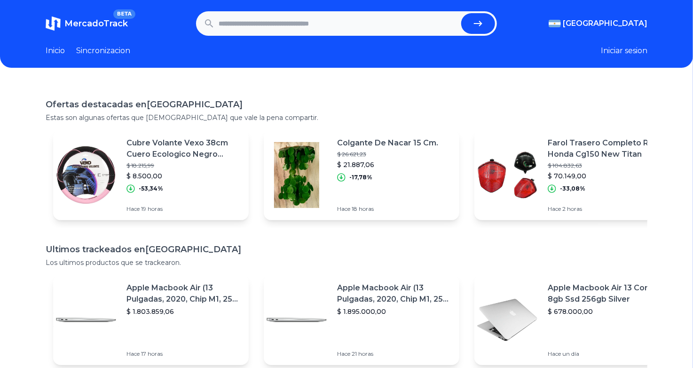
click at [273, 27] on input "text" at bounding box center [338, 23] width 239 height 21
paste input "**********"
click at [476, 24] on icon "submit" at bounding box center [477, 23] width 11 height 11
type input "**********"
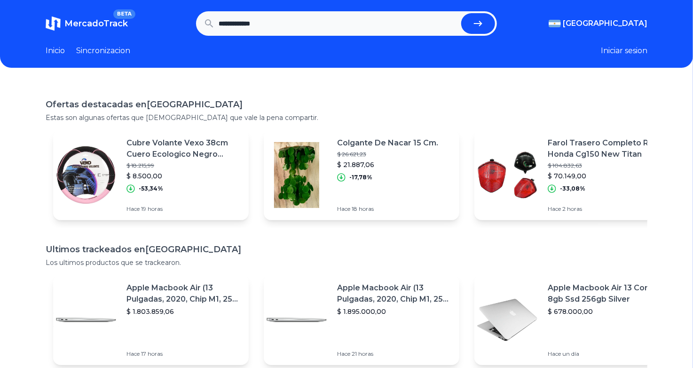
scroll to position [0, 0]
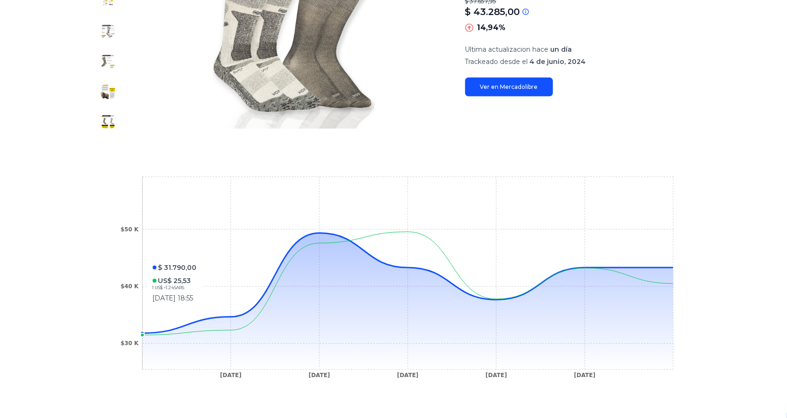
scroll to position [7, 0]
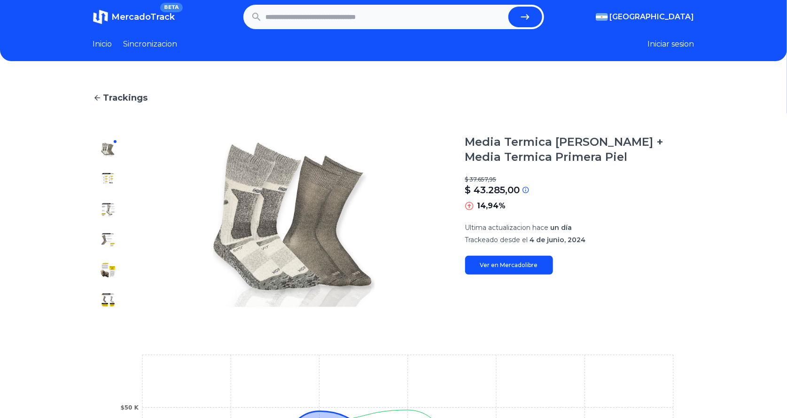
click at [348, 24] on input "text" at bounding box center [385, 17] width 239 height 21
paste input "**********"
click at [521, 19] on button "submit" at bounding box center [526, 17] width 34 height 21
type input "**********"
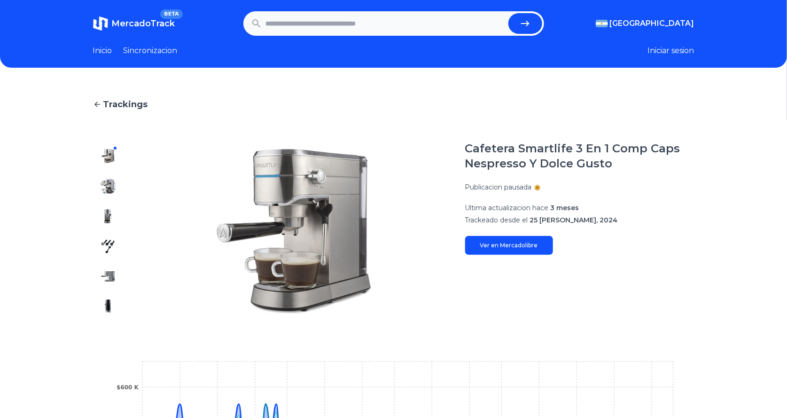
drag, startPoint x: 320, startPoint y: 38, endPoint x: 322, endPoint y: 31, distance: 6.4
click at [320, 38] on header "MercadoTrack BETA Argentina Argentina Uruguay Mexico Chile Peru Venezuela Colom…" at bounding box center [393, 34] width 787 height 68
click at [323, 27] on input "text" at bounding box center [385, 23] width 239 height 21
paste input "**********"
type input "**********"
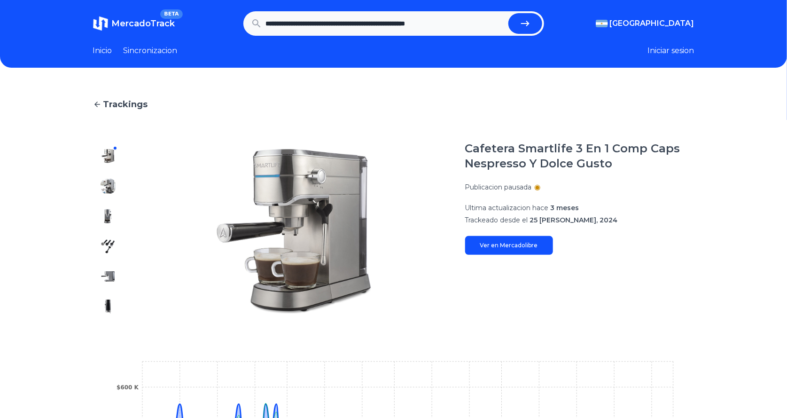
click at [518, 30] on button "submit" at bounding box center [526, 23] width 34 height 21
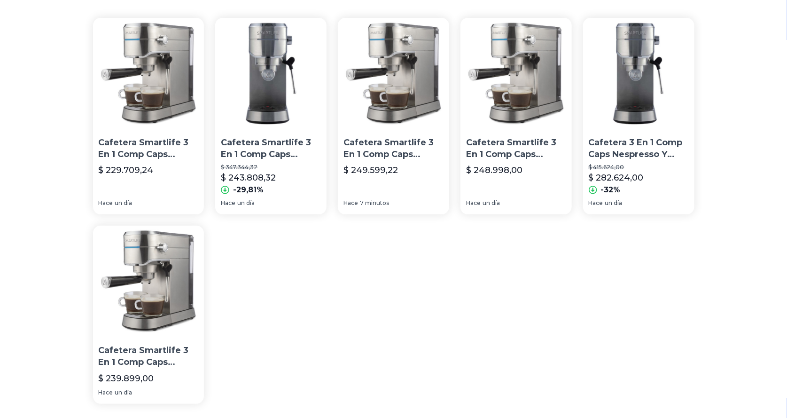
scroll to position [42, 0]
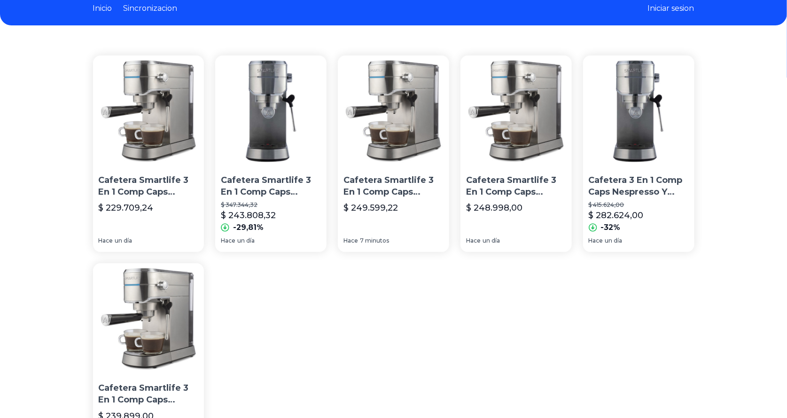
click at [143, 142] on img at bounding box center [148, 110] width 111 height 111
click at [399, 188] on p "Cafetera Smartlife 3 En 1 Comp Caps Nespresso Y Dolce Gusto" at bounding box center [394, 186] width 100 height 24
click at [518, 156] on img at bounding box center [516, 110] width 111 height 111
click at [172, 325] on img at bounding box center [148, 318] width 111 height 111
click at [343, 322] on section "Cafetera Smartlife 3 En 1 Comp Caps Nespresso Y Dolce Gusto $ 229.709,24 Hace u…" at bounding box center [394, 248] width 602 height 386
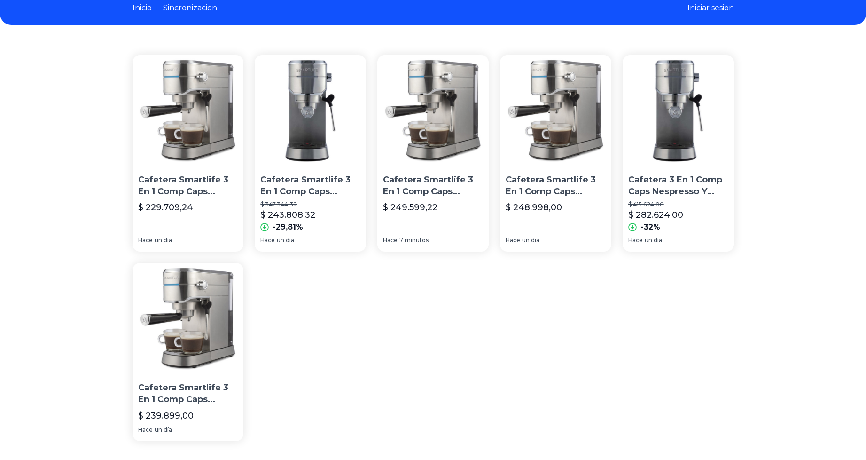
scroll to position [0, 0]
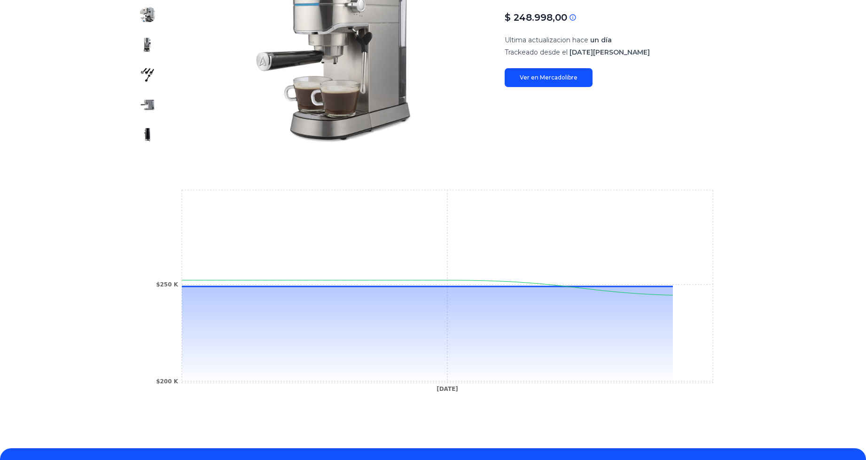
scroll to position [188, 0]
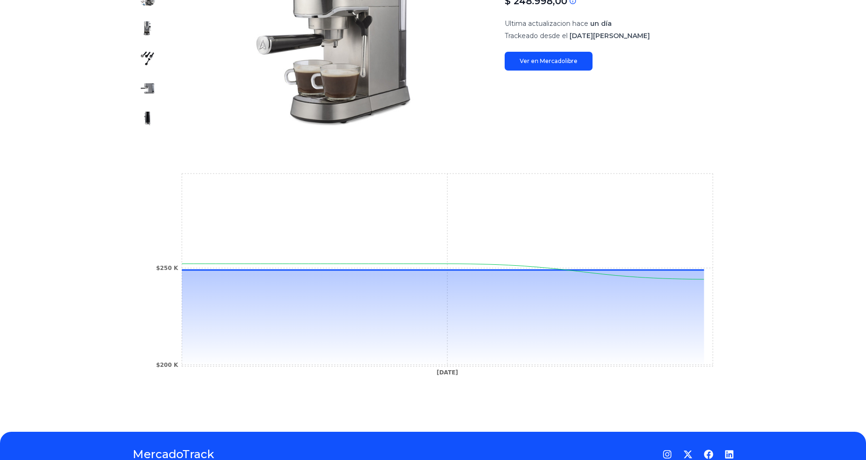
click at [660, 137] on main "Trackings Cafetera Smartlife 3 En 1 Comp Caps Nespresso Y Dolce Gusto $ 248.998…" at bounding box center [434, 156] width 602 height 492
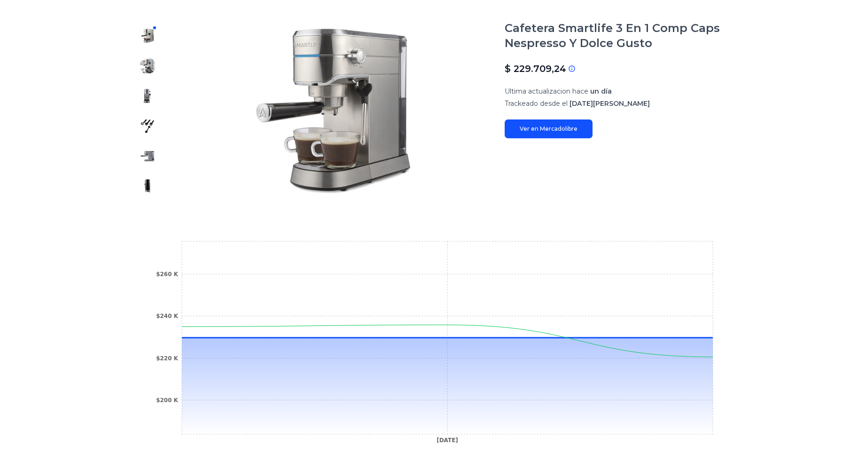
scroll to position [120, 0]
click at [506, 201] on section "Cafetera Smartlife 3 En 1 Comp Caps Nespresso Y Dolce Gusto $ 229.709,24 Si el …" at bounding box center [434, 111] width 602 height 180
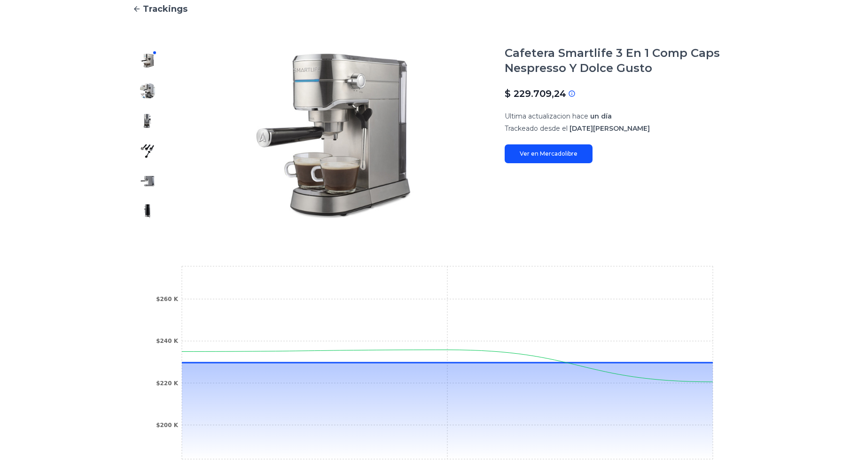
scroll to position [73, 0]
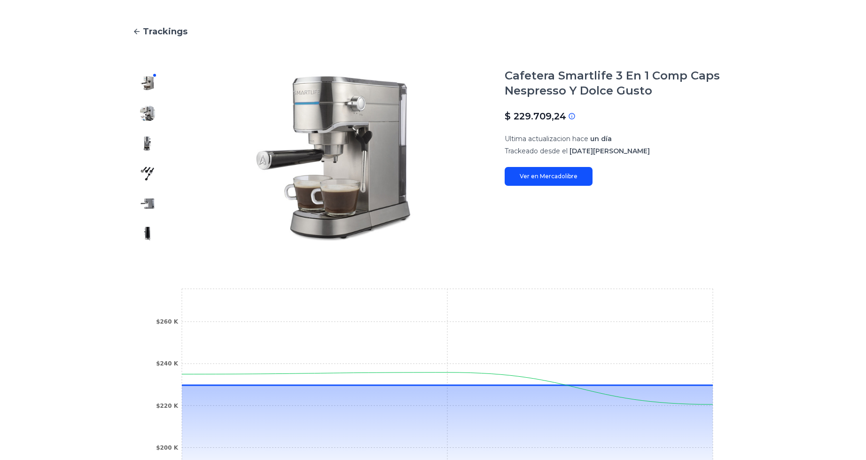
click at [525, 226] on section "Cafetera Smartlife 3 En 1 Comp Caps Nespresso Y Dolce Gusto $ 229.709,24 Si el …" at bounding box center [619, 158] width 229 height 180
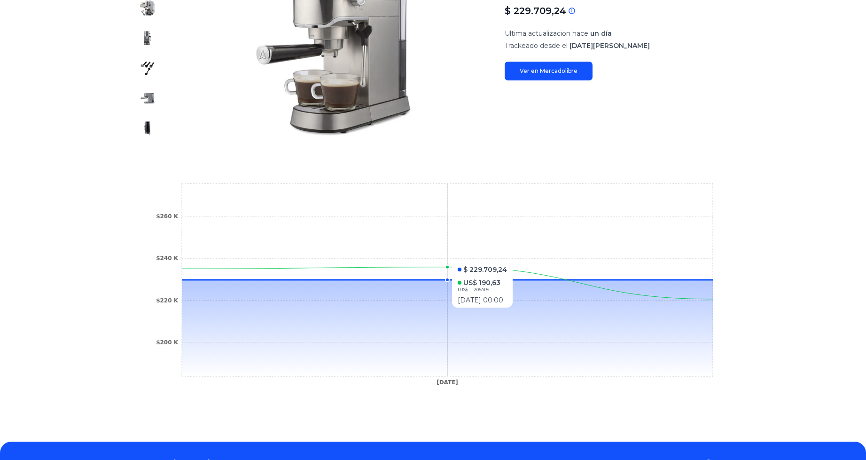
scroll to position [120, 0]
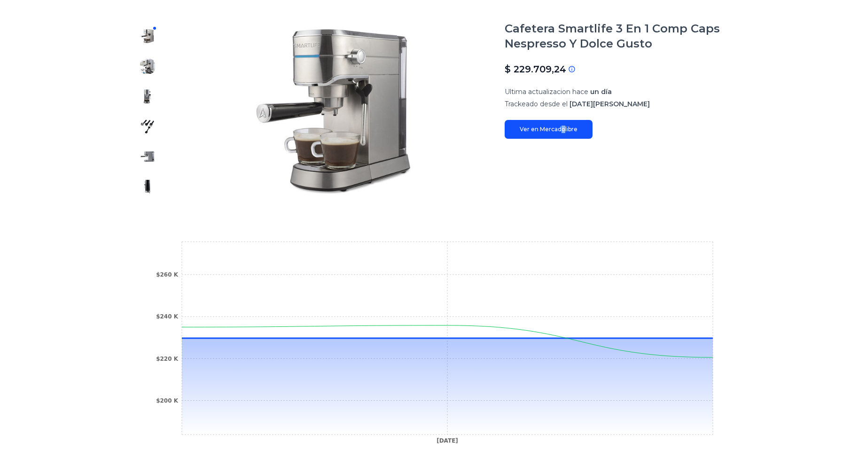
click at [567, 177] on section "Cafetera Smartlife 3 En 1 Comp Caps Nespresso Y Dolce Gusto $ 229.709,24 Si el …" at bounding box center [619, 111] width 229 height 180
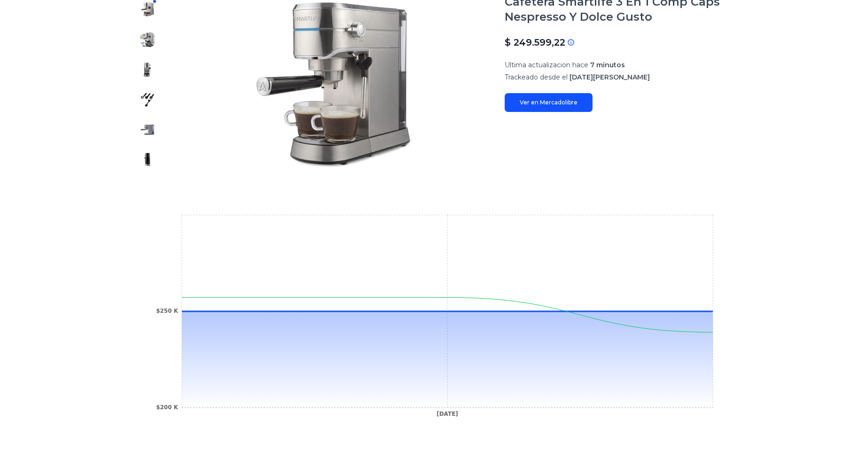
scroll to position [94, 0]
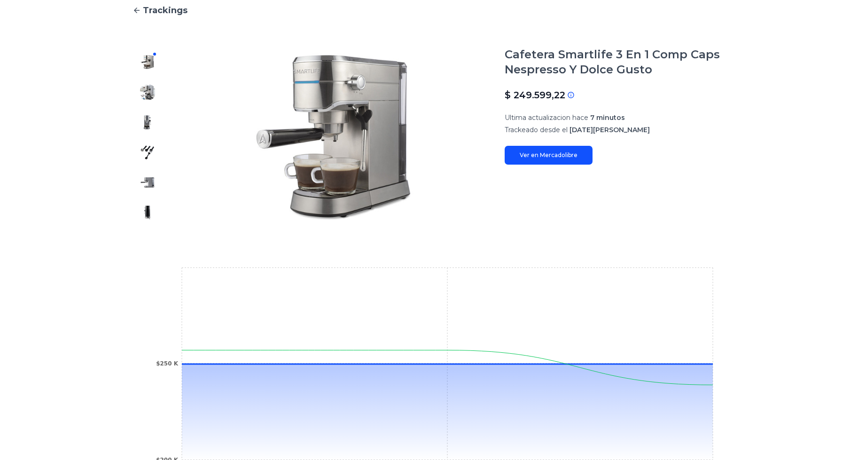
click at [680, 155] on div "Cafetera Smartlife 3 En 1 Comp Caps Nespresso Y Dolce Gusto $ 249.599,22 Si el …" at bounding box center [619, 106] width 229 height 118
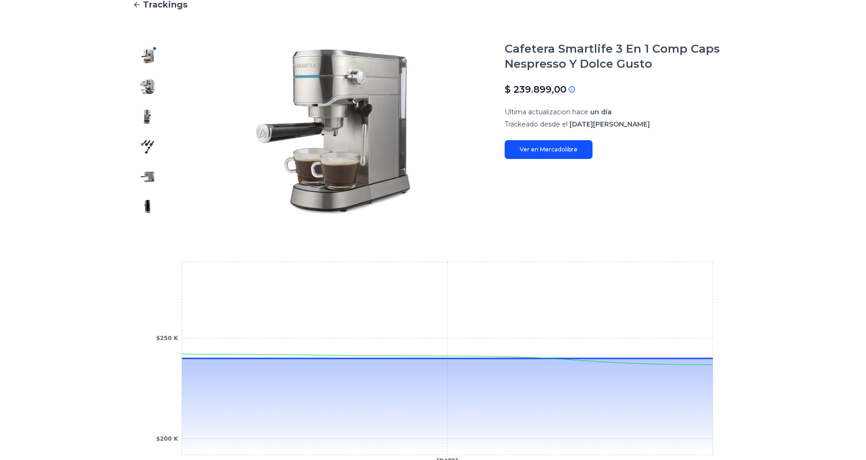
scroll to position [90, 0]
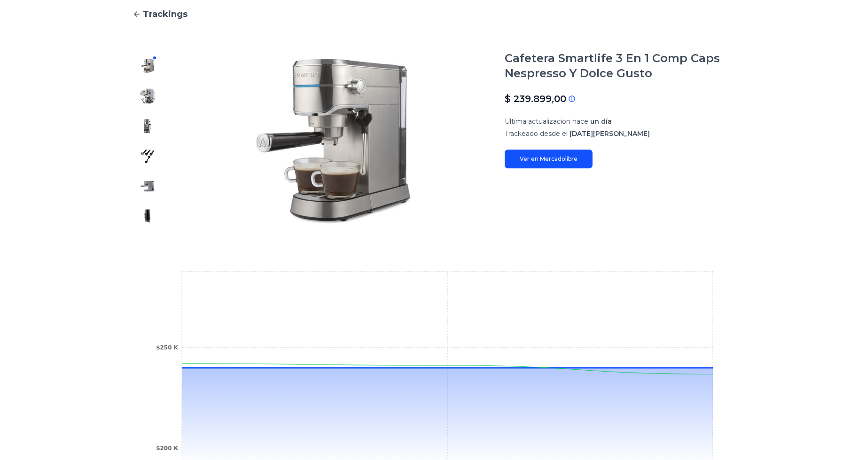
click at [639, 169] on section "Cafetera Smartlife 3 En 1 Comp Caps Nespresso Y Dolce Gusto $ 239.899,00 Si el …" at bounding box center [619, 141] width 229 height 180
click at [578, 155] on link "Ver en Mercadolibre" at bounding box center [549, 158] width 88 height 19
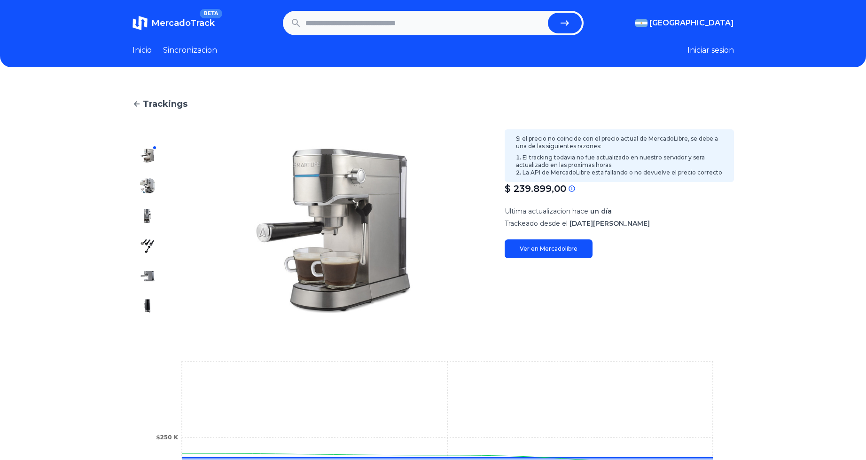
scroll to position [0, 0]
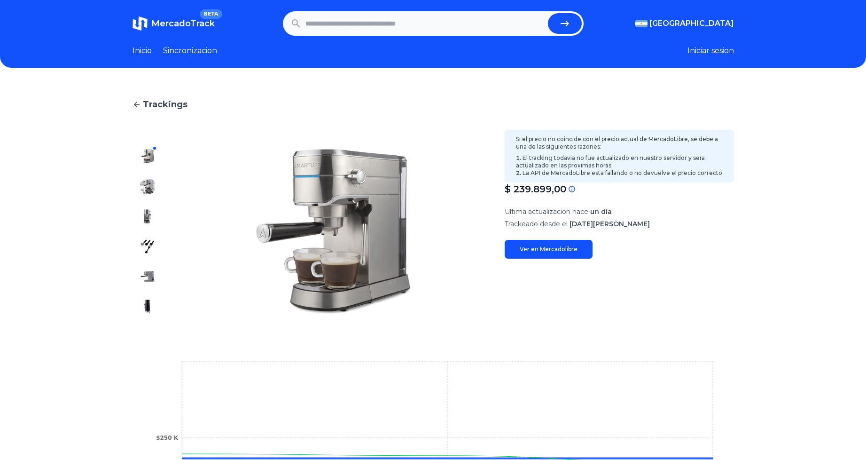
click at [558, 189] on p "$ 239.899,00" at bounding box center [536, 188] width 62 height 13
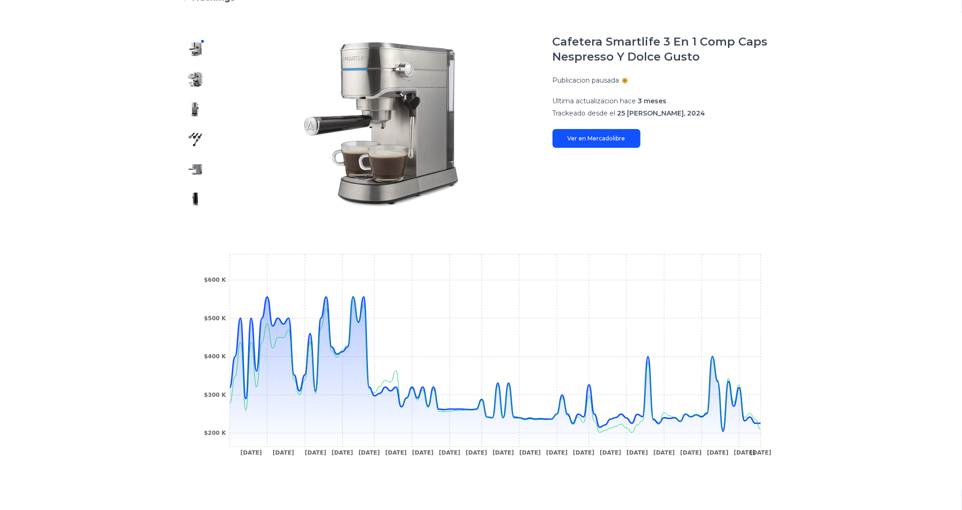
scroll to position [88, 7]
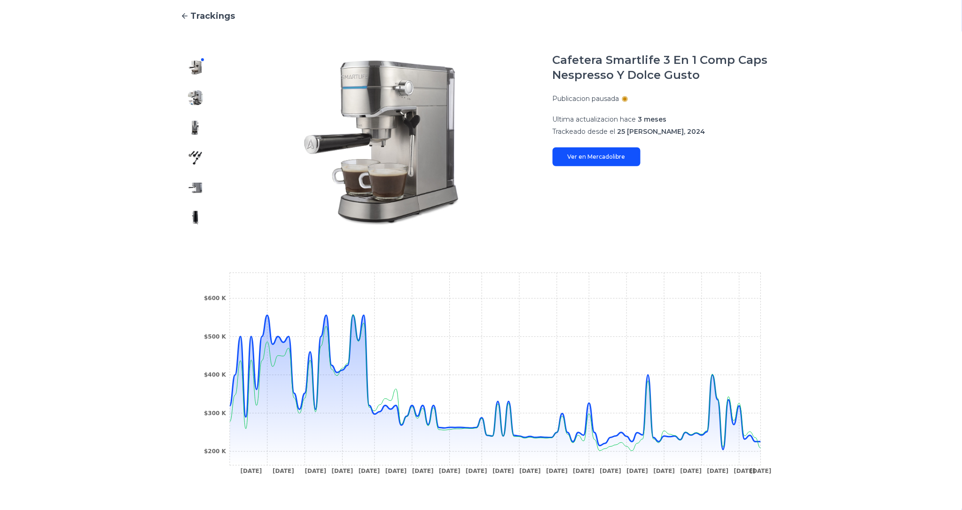
drag, startPoint x: 111, startPoint y: 257, endPoint x: 39, endPoint y: 250, distance: 72.2
click at [111, 257] on div "Trackings Cafetera Smartlife 3 En 1 Comp Caps Nespresso Y Dolce Gusto Publicaci…" at bounding box center [481, 255] width 962 height 522
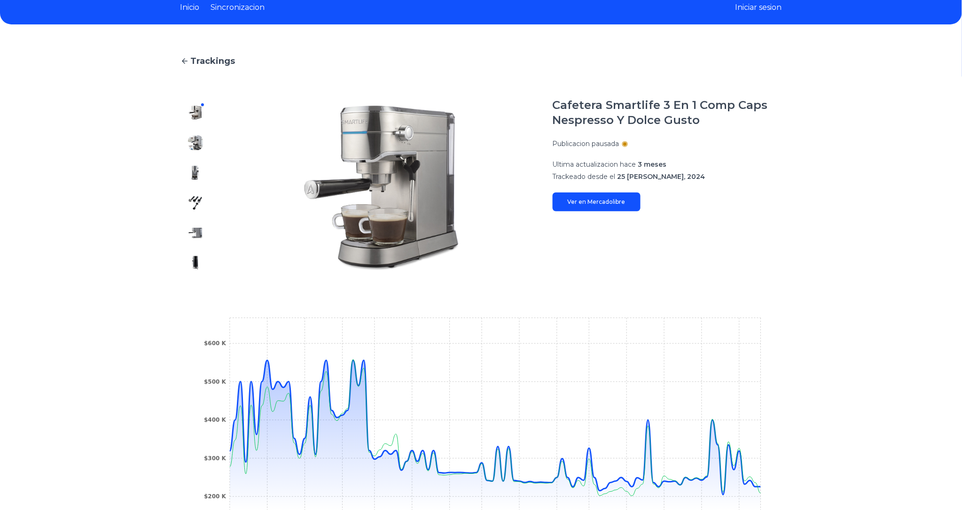
scroll to position [0, 7]
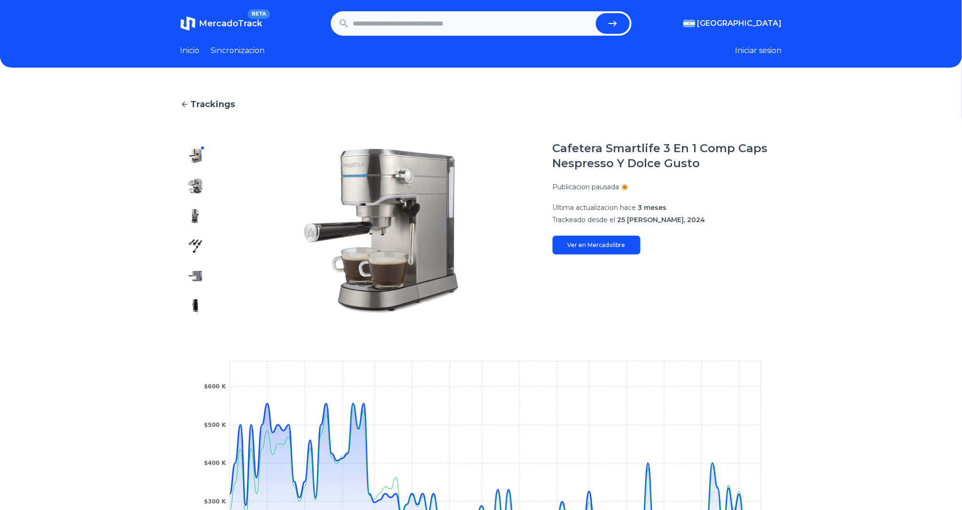
click at [425, 20] on input "text" at bounding box center [472, 23] width 239 height 21
paste input "**********"
click at [609, 22] on icon "submit" at bounding box center [612, 23] width 11 height 11
type input "**********"
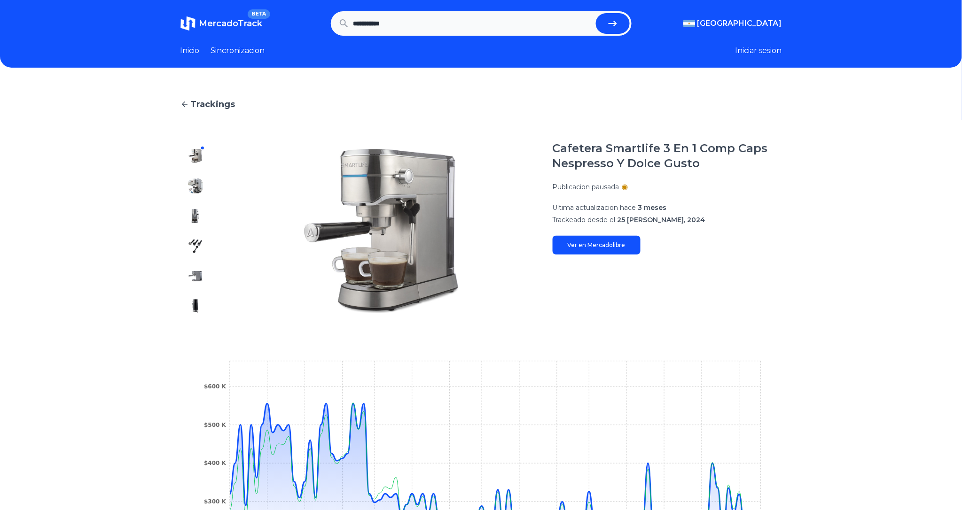
scroll to position [0, 0]
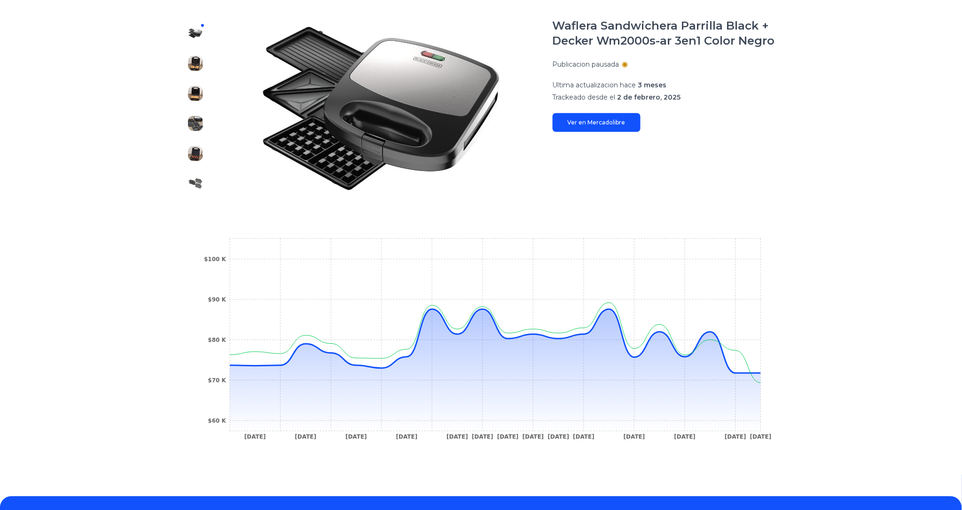
scroll to position [104, 0]
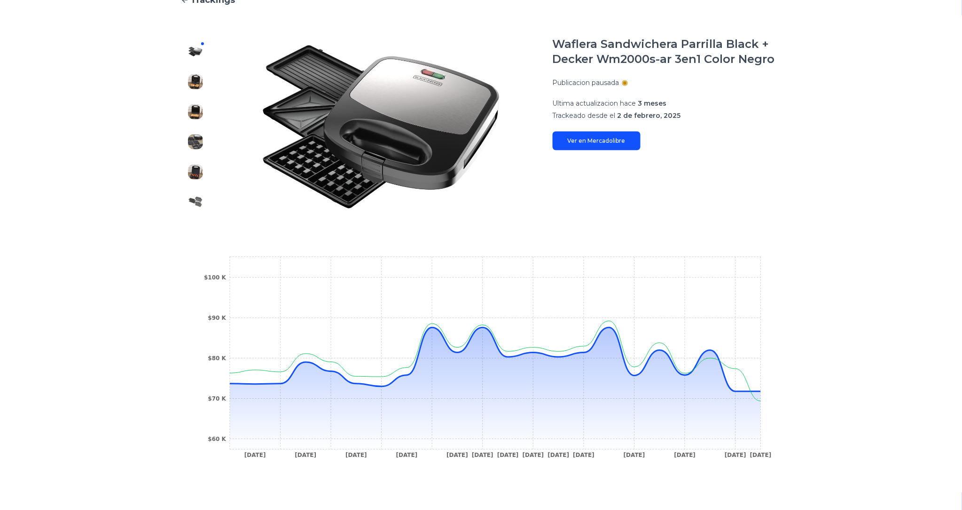
click at [763, 148] on div "Waflera Sandwichera Parrilla Black + Decker Wm2000s-ar 3en1 Color Negro Publica…" at bounding box center [667, 94] width 229 height 114
click at [602, 145] on link "Ver en Mercadolibre" at bounding box center [597, 141] width 88 height 19
drag, startPoint x: 420, startPoint y: 373, endPoint x: 768, endPoint y: 390, distance: 347.8
click at [768, 390] on section "10 Feb 25 14 Feb 25 18 Feb 25 26 Feb 25 1 Mar 25 2 Mar 25 2 Mar 25 4 Mar 25 4 M…" at bounding box center [481, 360] width 602 height 249
click at [825, 393] on div "Trackings Waflera Sandwichera Parrilla Black + Decker Wm2000s-ar 3en1 Color Neg…" at bounding box center [481, 239] width 962 height 522
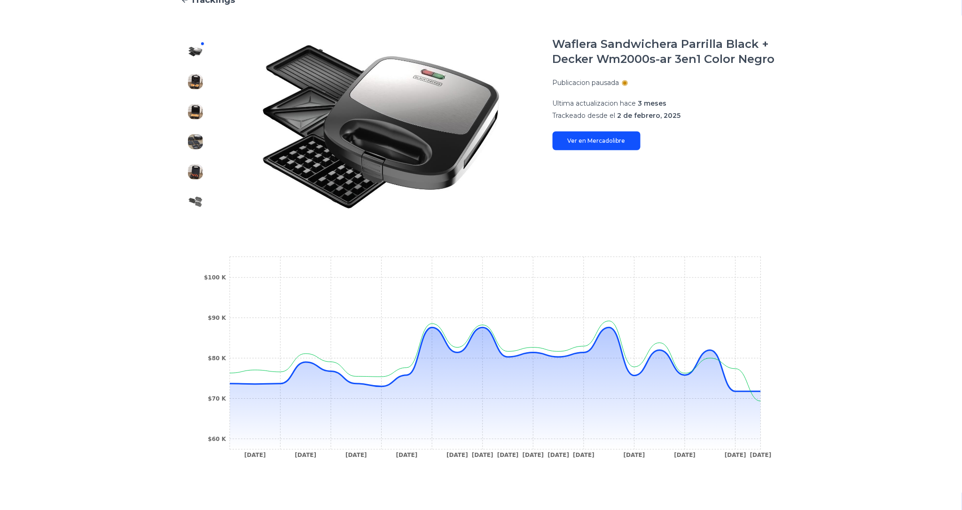
click at [540, 236] on section "10 Feb 25 14 Feb 25 18 Feb 25 26 Feb 25 1 Mar 25 2 Mar 25 2 Mar 25 4 Mar 25 4 M…" at bounding box center [481, 360] width 602 height 249
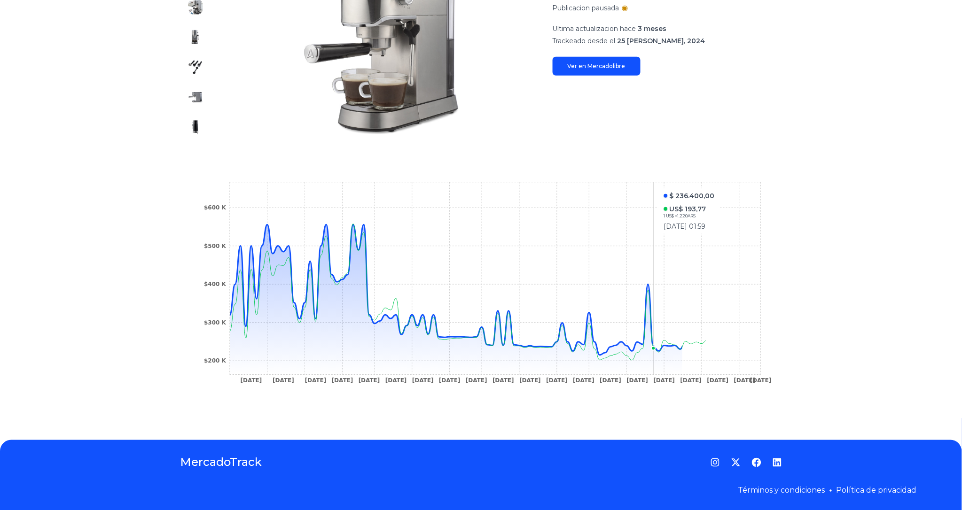
scroll to position [180, 7]
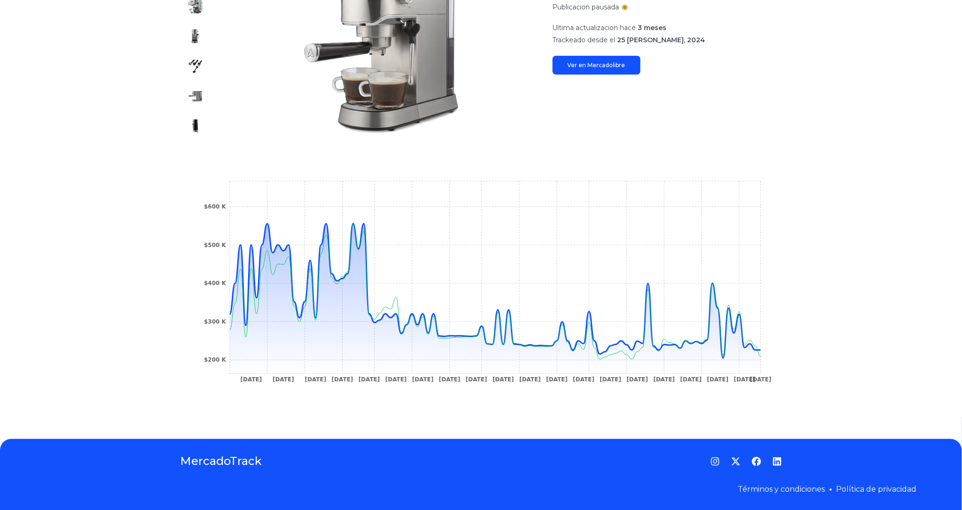
click at [786, 252] on div "Trackings Cafetera Smartlife 3 En 1 Comp Caps Nespresso Y Dolce Gusto Publicaci…" at bounding box center [481, 164] width 962 height 522
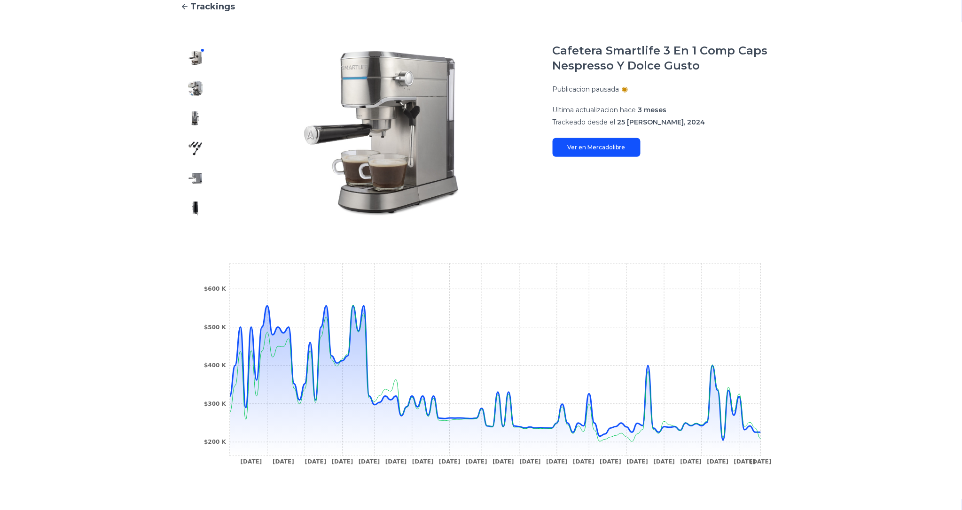
scroll to position [0, 7]
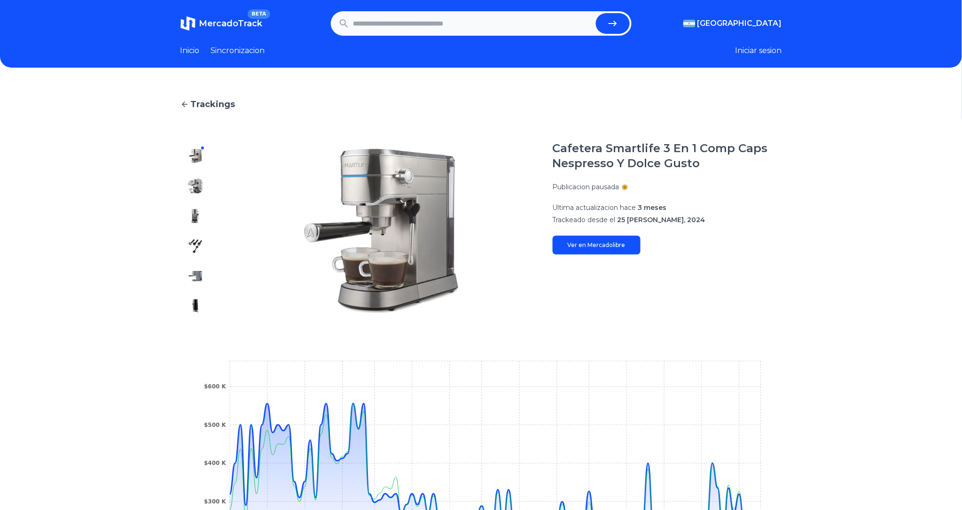
click at [793, 187] on div "Trackings Cafetera Smartlife 3 En 1 Comp Caps Nespresso Y Dolce Gusto Publicaci…" at bounding box center [481, 344] width 962 height 522
click at [96, 189] on div "Trackings Cafetera Smartlife 3 En 1 Comp Caps Nespresso Y Dolce Gusto Publicaci…" at bounding box center [481, 344] width 962 height 522
drag, startPoint x: 377, startPoint y: 42, endPoint x: 383, endPoint y: 34, distance: 9.9
click at [377, 42] on header "MercadoTrack BETA Argentina Argentina Uruguay Mexico Chile Peru Venezuela Colom…" at bounding box center [481, 34] width 962 height 68
click at [383, 33] on input "text" at bounding box center [472, 23] width 239 height 21
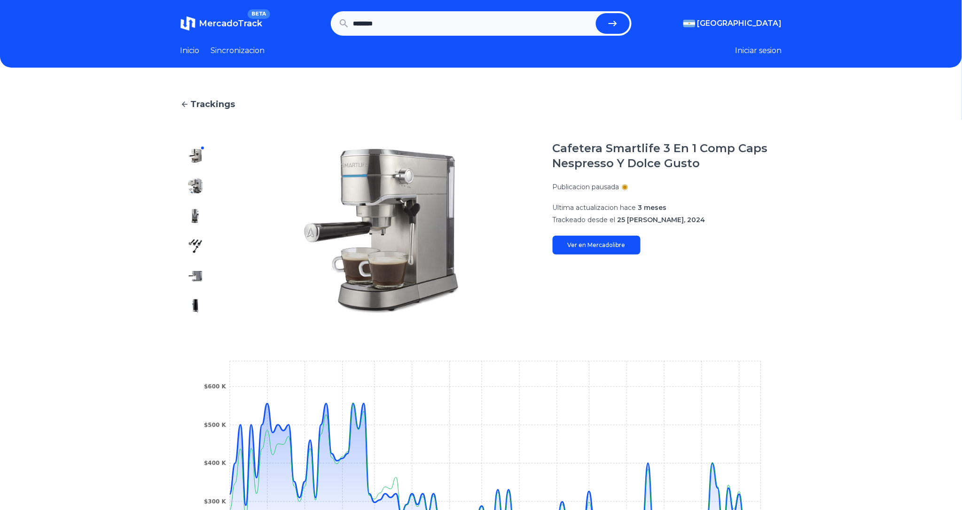
type input "********"
click at [596, 13] on button "submit" at bounding box center [613, 23] width 34 height 21
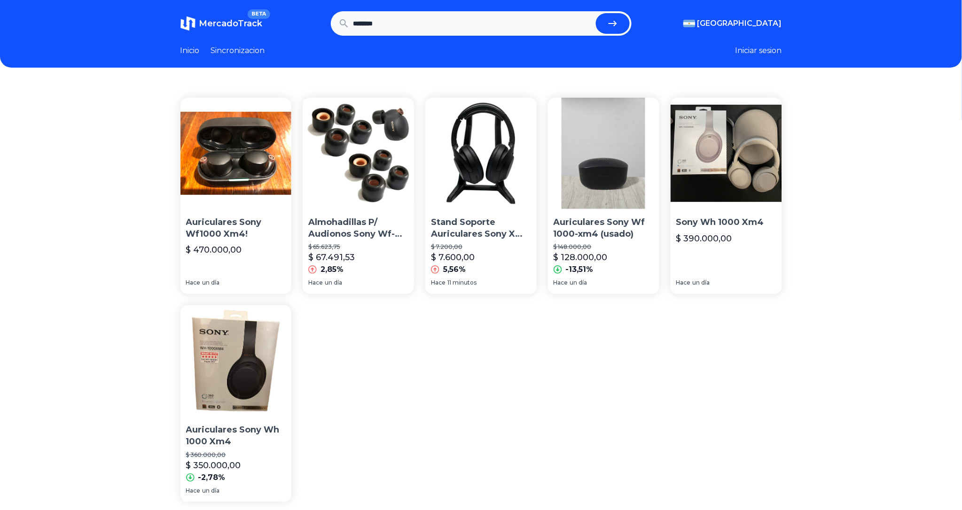
click at [403, 29] on input "********" at bounding box center [472, 23] width 239 height 21
paste input "**********"
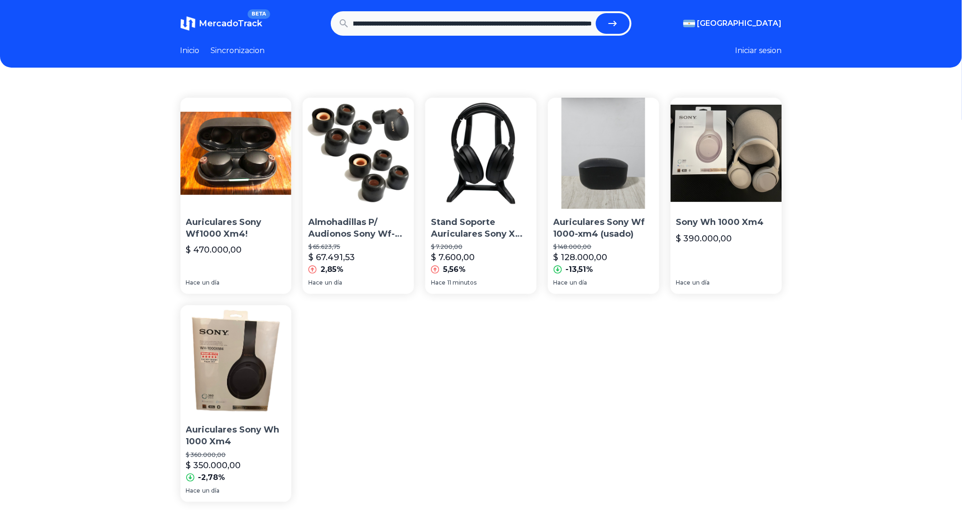
paste input "text"
click at [617, 20] on icon "submit" at bounding box center [612, 23] width 11 height 11
type input "**********"
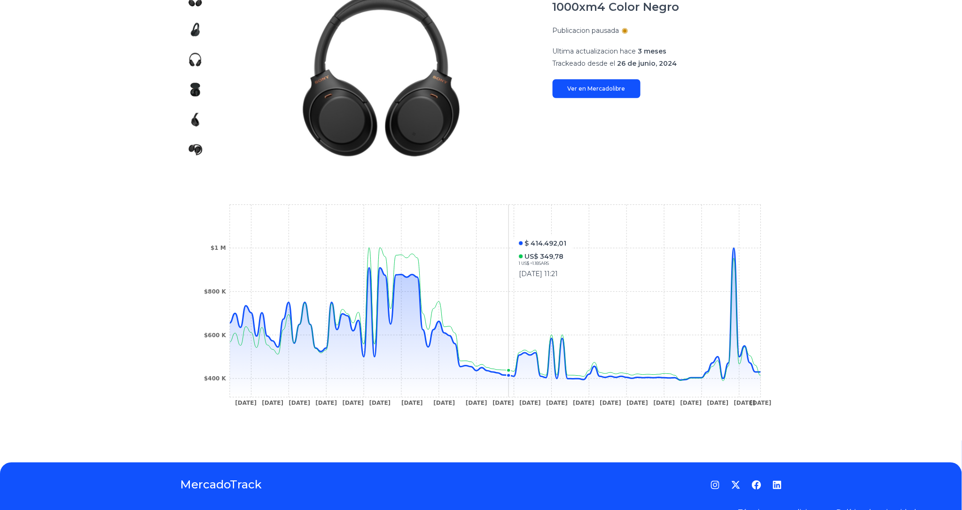
scroll to position [104, 0]
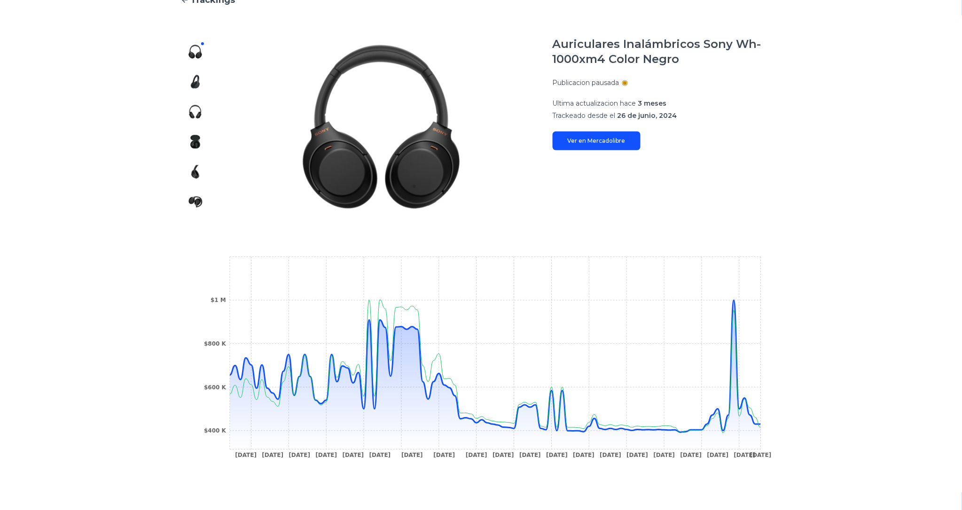
click at [626, 197] on section "Auriculares Inalámbricos Sony Wh-1000xm4 Color Negro Publicacion pausada Ultima…" at bounding box center [667, 127] width 229 height 180
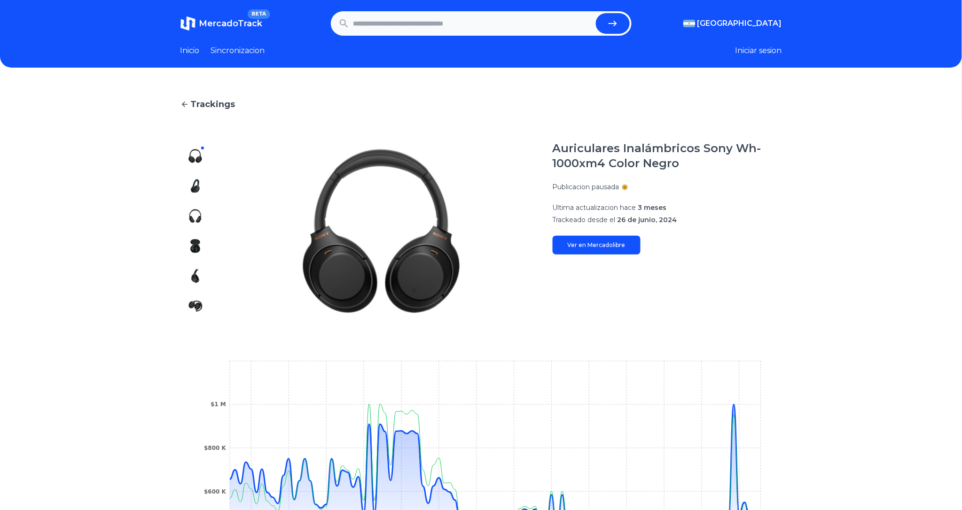
click at [420, 31] on input "text" at bounding box center [472, 23] width 239 height 21
paste input "**********"
click at [616, 27] on icon "submit" at bounding box center [612, 23] width 11 height 11
type input "**********"
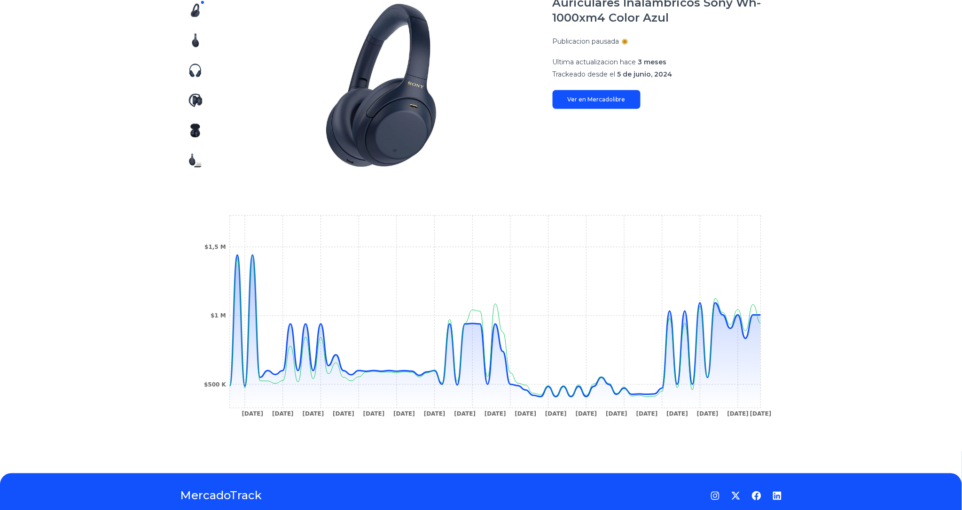
scroll to position [128, 0]
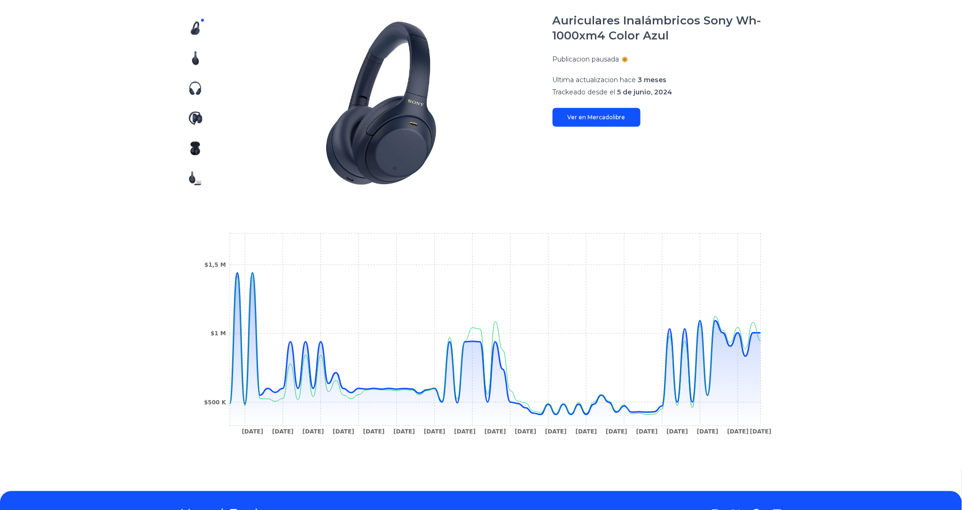
click at [900, 331] on div "Trackings Auriculares Inalámbricos Sony Wh-1000xm4 Color Azul Publicacion pausa…" at bounding box center [481, 216] width 962 height 522
click at [116, 273] on div "Trackings Auriculares Inalámbricos Sony Wh-1000xm4 Color Azul Publicacion pausa…" at bounding box center [481, 216] width 962 height 522
click at [133, 245] on div "Trackings Auriculares Inalámbricos Sony Wh-1000xm4 Color Azul Publicacion pausa…" at bounding box center [481, 216] width 962 height 522
